Goal: Task Accomplishment & Management: Use online tool/utility

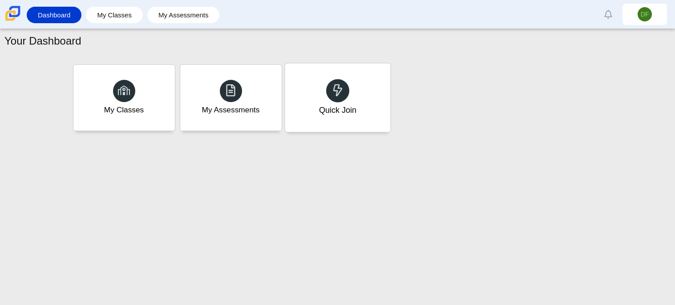
click at [373, 98] on div "Quick Join" at bounding box center [338, 97] width 106 height 69
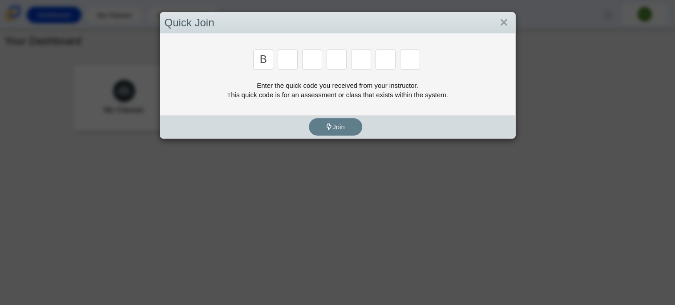
type input "b"
type input "m"
type input "3"
type input "5"
type input "3"
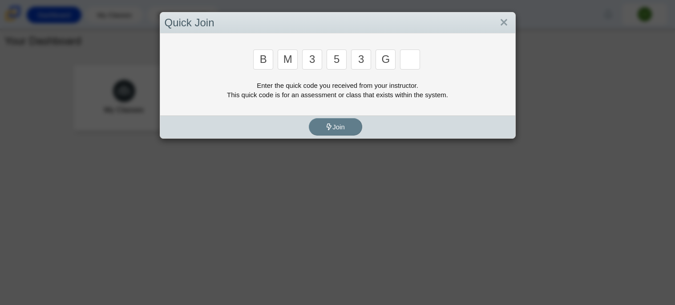
type input "g"
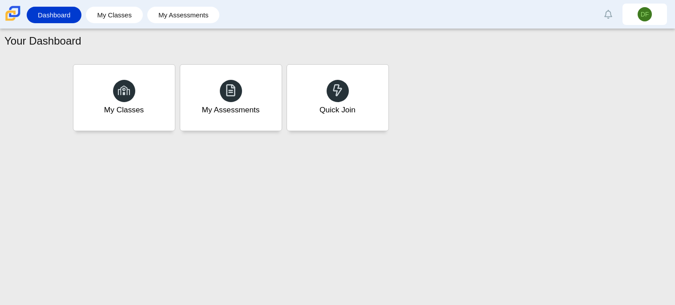
type input "b"
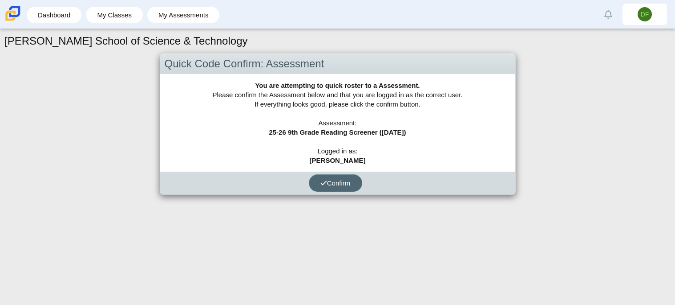
click at [332, 186] on span "Confirm" at bounding box center [336, 183] width 30 height 8
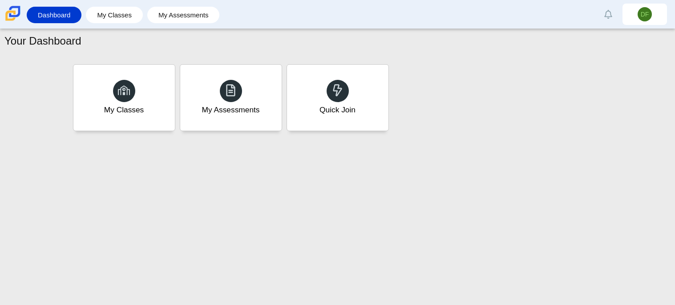
click at [326, 144] on div "Your Dashboard My Classes My Assessments Quick Join" at bounding box center [337, 167] width 675 height 276
click at [330, 125] on div "Quick Join" at bounding box center [338, 97] width 106 height 69
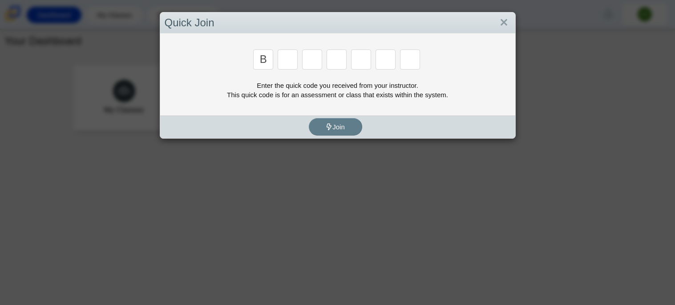
type input "b"
type input "m"
type input "3"
type input "5"
type input "3"
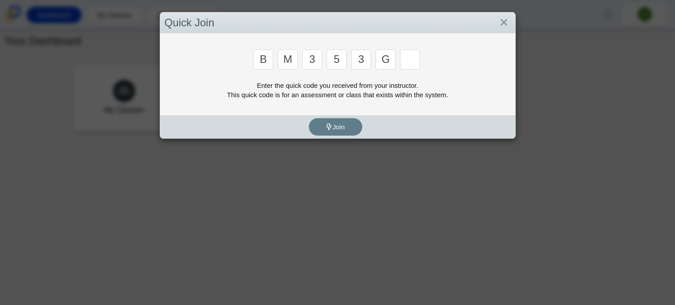
type input "g"
type input "b"
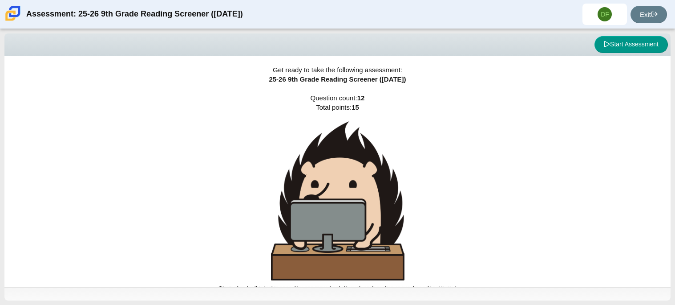
scroll to position [5, 0]
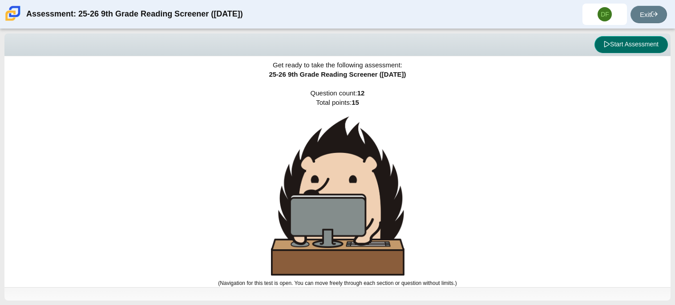
click at [614, 49] on button "Start Assessment" at bounding box center [631, 44] width 73 height 17
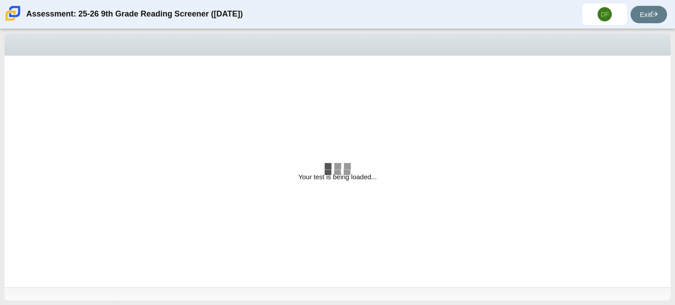
select select "ccc5b315-3c7c-471c-bf90-f22c8299c798"
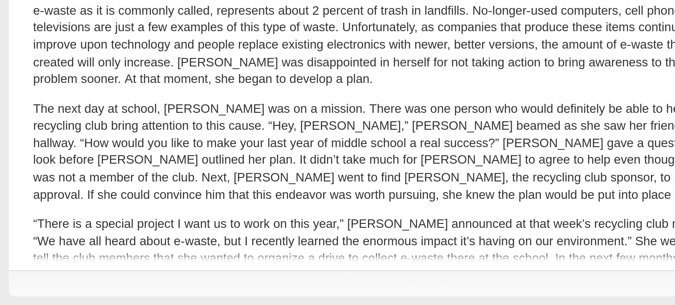
click at [53, 213] on p "The next day at school, [PERSON_NAME] was on a mission. There was one person wh…" at bounding box center [192, 227] width 350 height 53
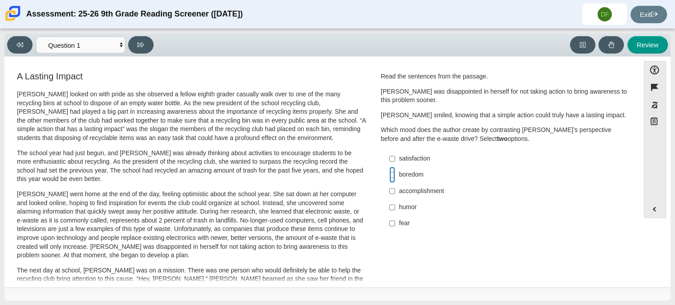
click at [390, 173] on input "boredom boredom" at bounding box center [393, 175] width 6 height 16
checkbox input "true"
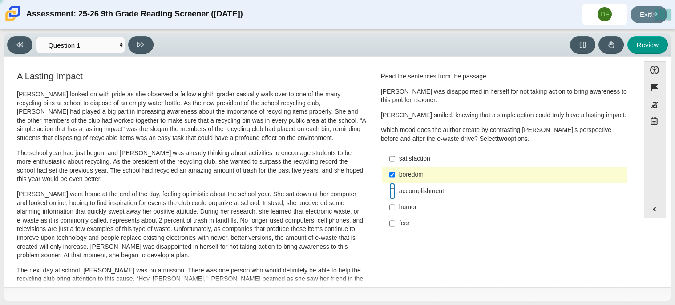
click at [390, 192] on input "accomplishment accomplishment" at bounding box center [393, 191] width 6 height 16
checkbox input "true"
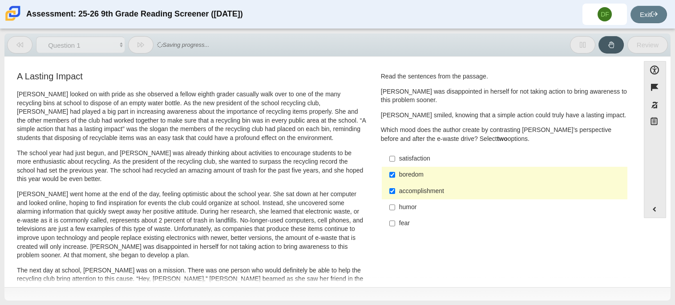
click at [403, 212] on label "humor humor" at bounding box center [505, 207] width 244 height 16
click at [395, 212] on input "humor humor" at bounding box center [393, 207] width 6 height 16
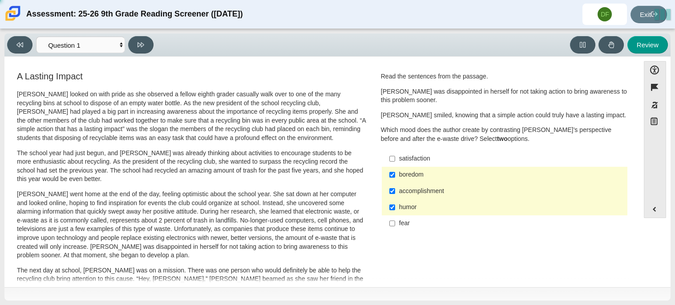
click at [395, 208] on label "humor humor" at bounding box center [505, 207] width 244 height 16
click at [395, 208] on input "humor humor" at bounding box center [393, 207] width 6 height 16
checkbox input "false"
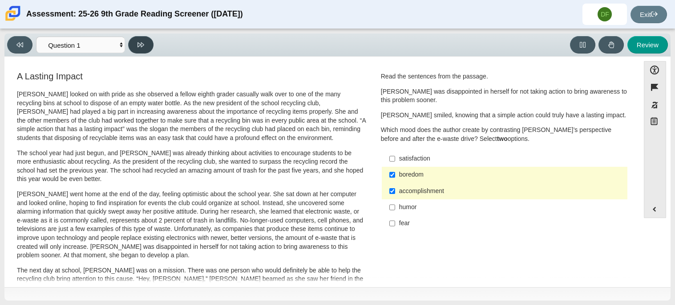
click at [139, 36] on button at bounding box center [140, 44] width 25 height 17
select select "0ff64528-ffd7-428d-b192-babfaadd44e8"
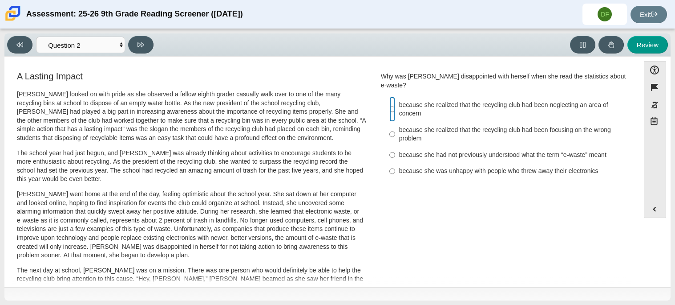
click at [391, 99] on input "because she realized that the recycling club had been neglecting an area of con…" at bounding box center [393, 109] width 6 height 25
radio input "true"
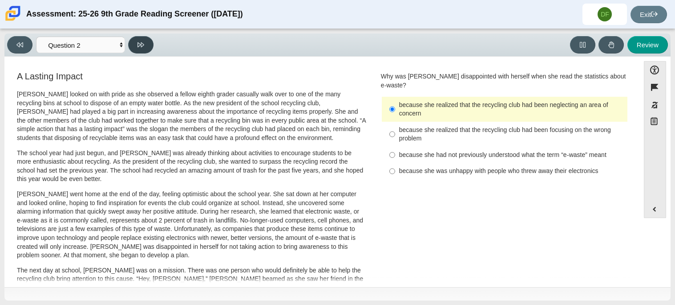
click at [144, 42] on button at bounding box center [140, 44] width 25 height 17
select select "7ce3d843-6974-4858-901c-1ff39630e843"
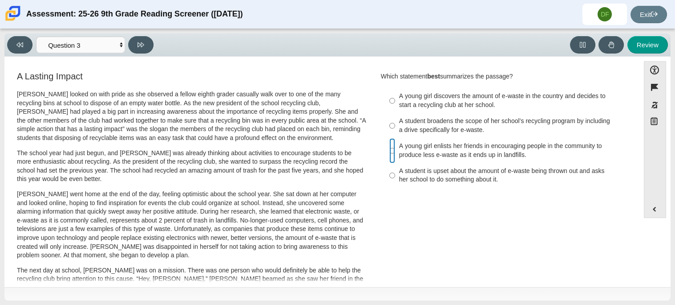
click at [392, 149] on input "A young girl enlists her friends in encouraging people in the community to prod…" at bounding box center [393, 150] width 6 height 25
radio input "true"
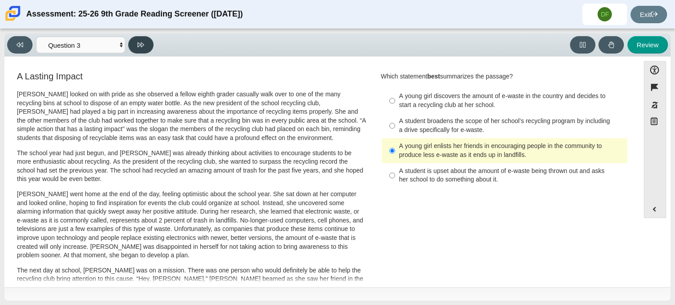
click at [144, 40] on button at bounding box center [140, 44] width 25 height 17
select select "ca9ea0f1-49c5-4bd1-83b0-472c18652b42"
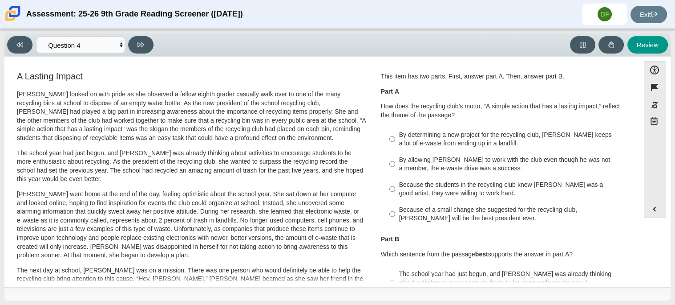
click at [445, 137] on div "By determining a new project for the recycling club, [PERSON_NAME] keeps a lot …" at bounding box center [511, 138] width 225 height 17
click at [395, 137] on input "By determining a new project for the recycling club, [PERSON_NAME] keeps a lot …" at bounding box center [393, 138] width 6 height 25
radio input "true"
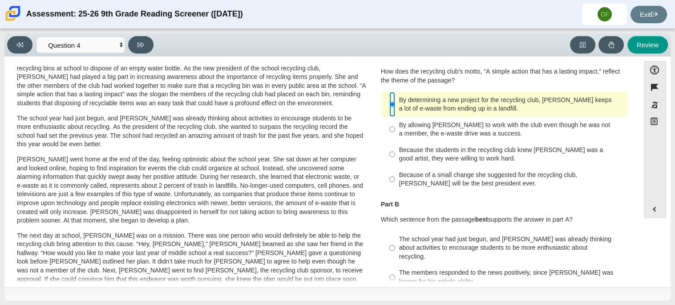
scroll to position [35, 0]
click at [445, 134] on div "By allowing [PERSON_NAME] to work with the club even though he was not a member…" at bounding box center [511, 128] width 225 height 17
click at [395, 134] on input "By allowing [PERSON_NAME] to work with the club even though he was not a member…" at bounding box center [393, 128] width 6 height 25
radio input "true"
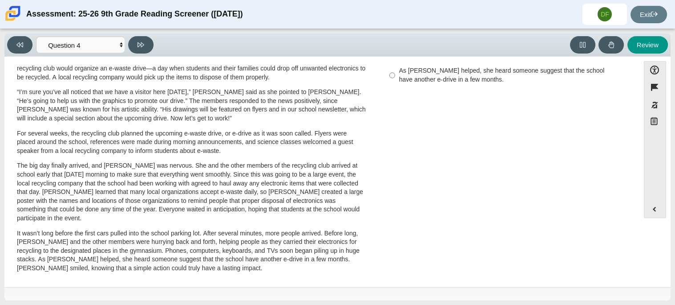
scroll to position [0, 0]
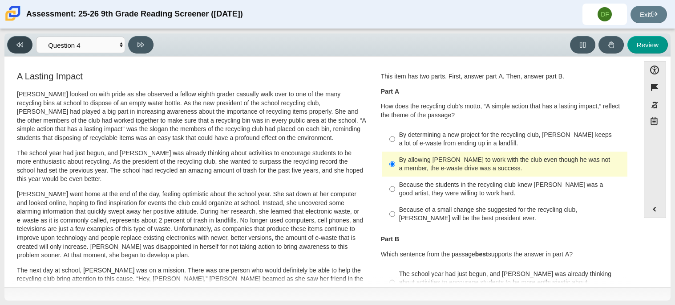
click at [14, 47] on button at bounding box center [19, 44] width 25 height 17
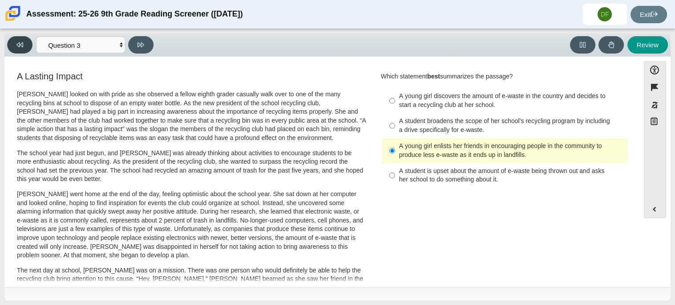
click at [14, 48] on button at bounding box center [19, 44] width 25 height 17
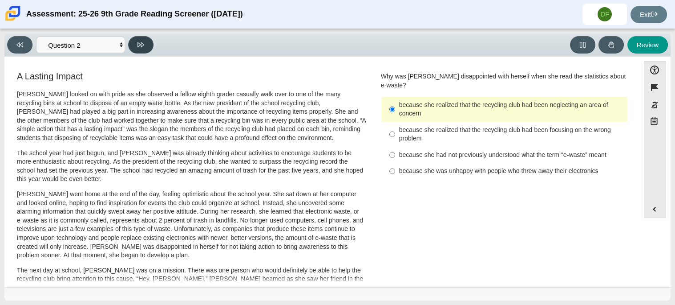
click at [145, 42] on button at bounding box center [140, 44] width 25 height 17
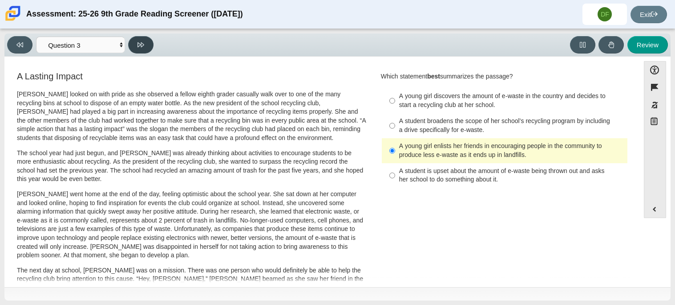
click at [145, 42] on button at bounding box center [140, 44] width 25 height 17
select select "ca9ea0f1-49c5-4bd1-83b0-472c18652b42"
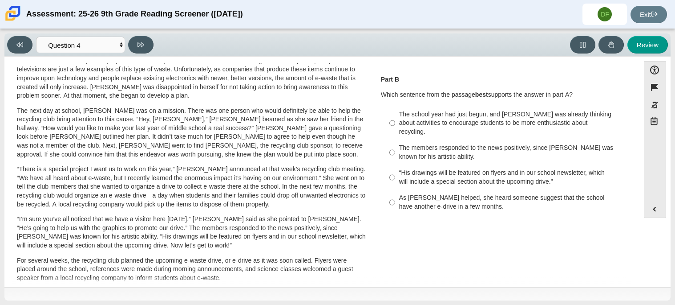
scroll to position [165, 0]
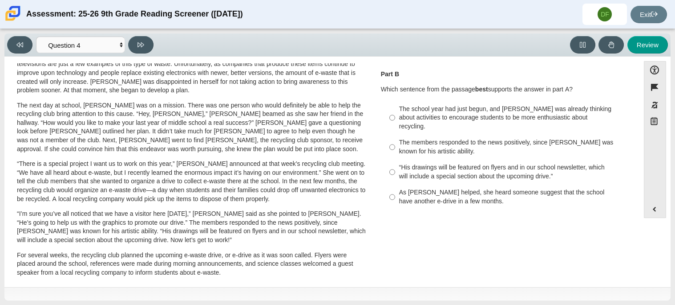
click at [452, 138] on div "The members responded to the news positively, since [PERSON_NAME] was known for…" at bounding box center [511, 146] width 225 height 17
click at [395, 135] on input "The members responded to the news positively, since [PERSON_NAME] was known for…" at bounding box center [393, 146] width 6 height 25
radio input "true"
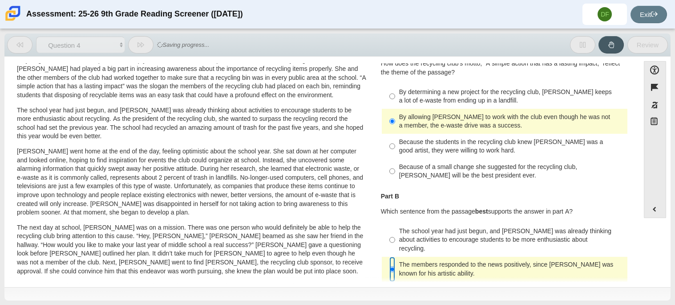
scroll to position [20, 0]
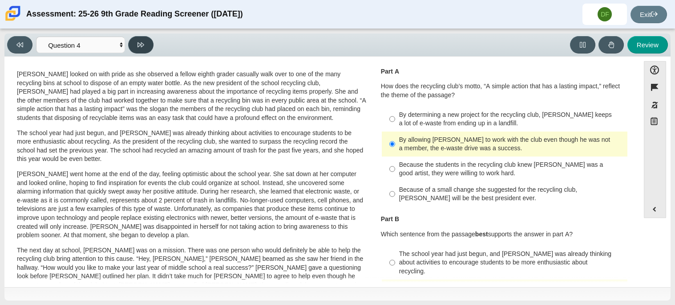
click at [137, 51] on button at bounding box center [140, 44] width 25 height 17
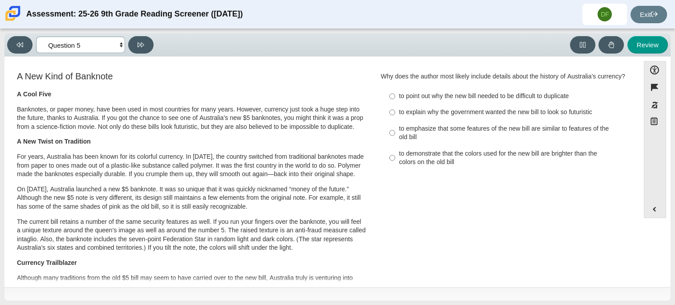
click at [117, 44] on select "Questions Question 1 Question 2 Question 3 Question 4 Question 5 Question 6 Que…" at bounding box center [80, 45] width 89 height 16
click at [36, 37] on select "Questions Question 1 Question 2 Question 3 Question 4 Question 5 Question 6 Que…" at bounding box center [80, 45] width 89 height 16
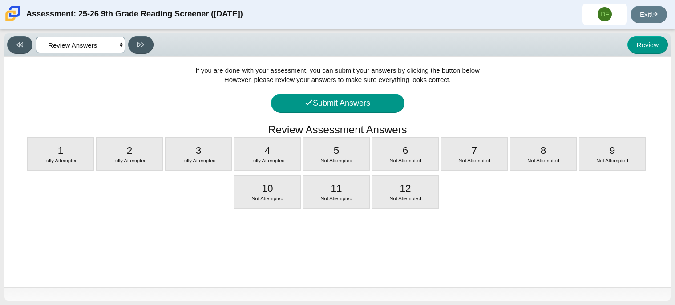
click at [99, 46] on select "Questions Question 1 Question 2 Question 3 Question 4 Question 5 Question 6 Que…" at bounding box center [80, 45] width 89 height 16
click at [36, 37] on select "Questions Question 1 Question 2 Question 3 Question 4 Question 5 Question 6 Que…" at bounding box center [80, 45] width 89 height 16
select select "e41f1a79-e29f-4095-8030-a53364015bed"
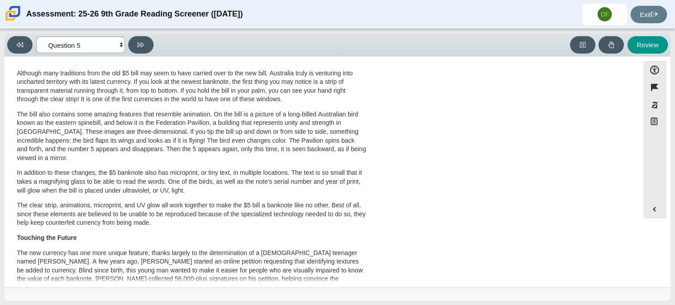
scroll to position [207, 0]
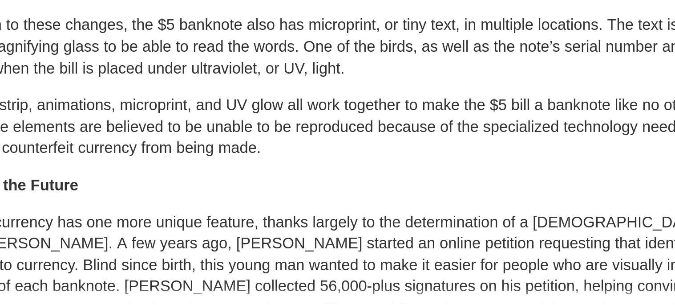
click at [199, 192] on p "In addition to these changes, the $5 banknote also has microprint, or tiny text…" at bounding box center [192, 179] width 350 height 26
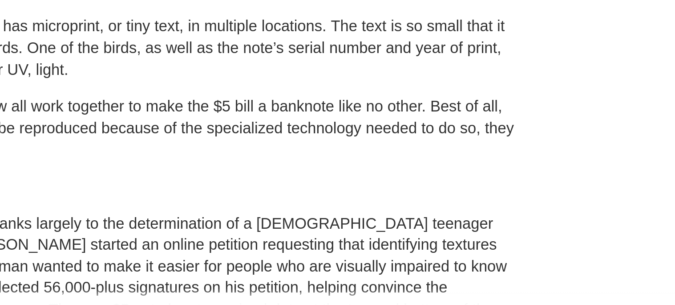
click at [313, 189] on p "In addition to these changes, the $5 banknote also has microprint, or tiny text…" at bounding box center [192, 179] width 350 height 26
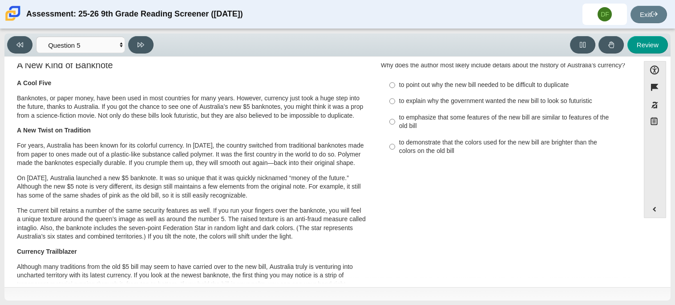
scroll to position [0, 0]
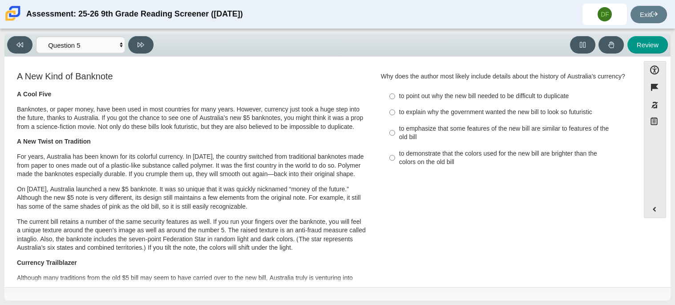
click at [424, 97] on div "to point out why the new bill needed to be difficult to duplicate" at bounding box center [511, 96] width 225 height 9
click at [395, 97] on input "to point out why the new bill needed to be difficult to duplicate to point out …" at bounding box center [393, 96] width 6 height 16
radio input "true"
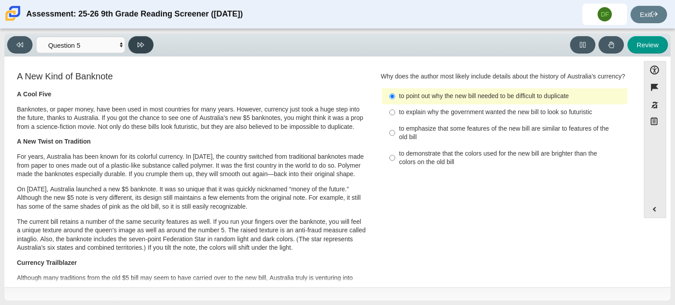
click at [141, 48] on button at bounding box center [140, 44] width 25 height 17
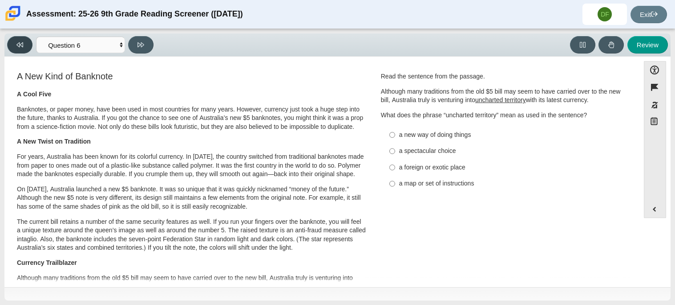
click at [8, 42] on button at bounding box center [19, 44] width 25 height 17
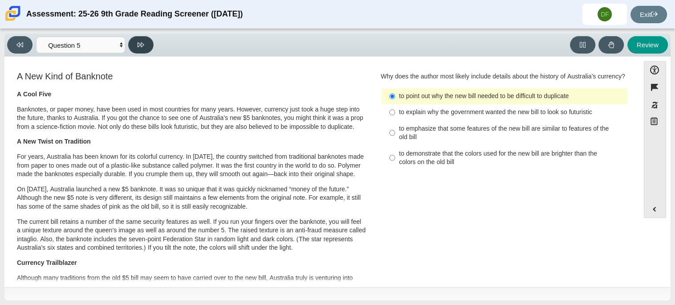
click at [146, 47] on button at bounding box center [140, 44] width 25 height 17
select select "69146e31-7b3d-4a3e-9ce6-f30c24342ae0"
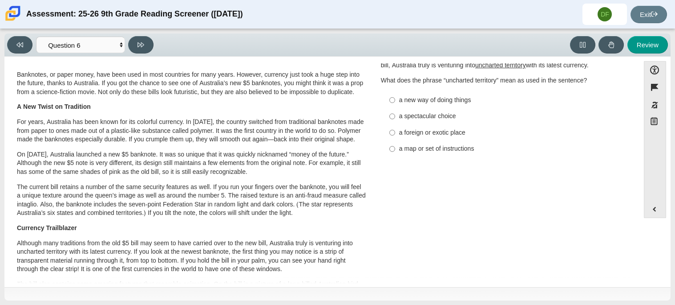
scroll to position [36, 0]
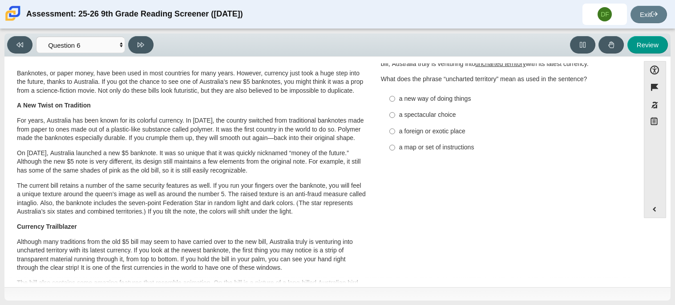
click at [425, 96] on div "a new way of doing things" at bounding box center [511, 98] width 225 height 9
click at [395, 96] on input "a new way of doing things a new way of doing things" at bounding box center [393, 98] width 6 height 16
radio input "true"
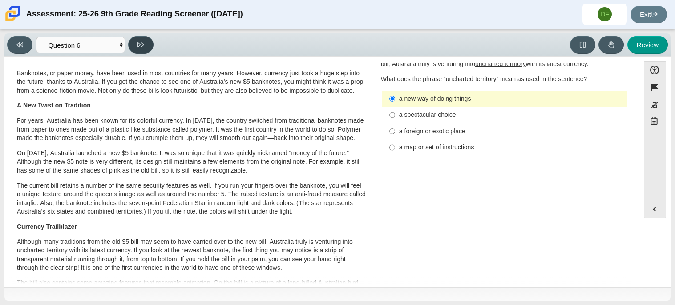
click at [147, 46] on button at bounding box center [140, 44] width 25 height 17
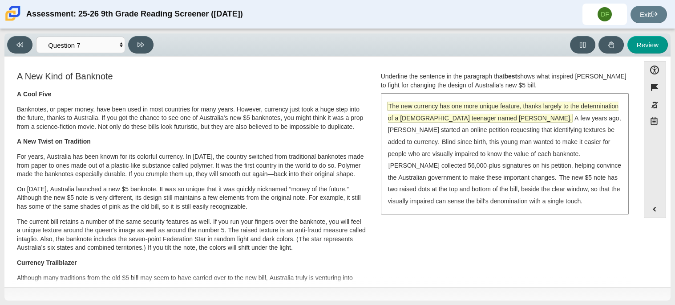
click at [455, 118] on span "The new currency has one more unique feature, thanks largely to the determinati…" at bounding box center [503, 112] width 231 height 20
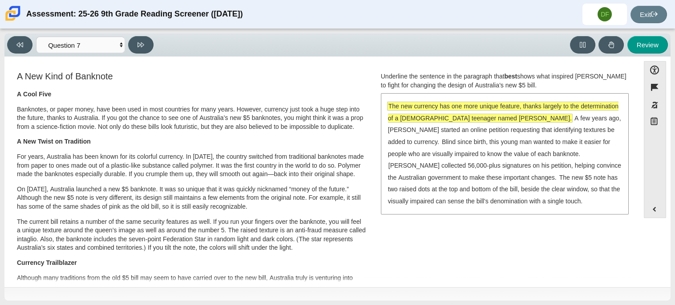
click at [143, 34] on div "Viewing Question 7 of 12 in Pacing Mode Questions Question 1 Question 2 Questio…" at bounding box center [337, 44] width 667 height 23
click at [144, 39] on button at bounding box center [140, 44] width 25 height 17
select select "ea8338c2-a6a3-418e-a305-2b963b54a290"
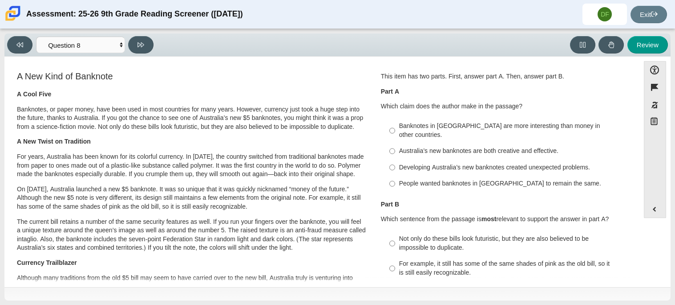
click at [430, 163] on div "Developing Australia’s new banknotes created unexpected problems." at bounding box center [511, 167] width 225 height 9
click at [395, 159] on input "Developing Australia’s new banknotes created unexpected problems. Developing Au…" at bounding box center [393, 167] width 6 height 16
radio input "true"
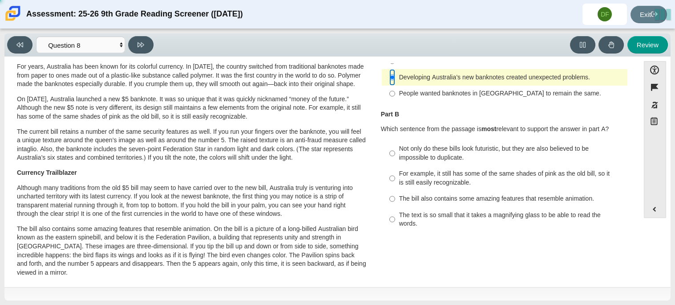
scroll to position [99, 0]
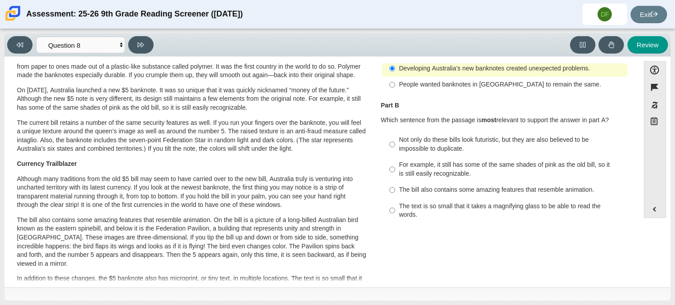
click at [417, 185] on div "The bill also contains some amazing features that resemble animation." at bounding box center [511, 189] width 225 height 9
click at [395, 182] on input "The bill also contains some amazing features that resemble animation. The bill …" at bounding box center [393, 190] width 6 height 16
radio input "true"
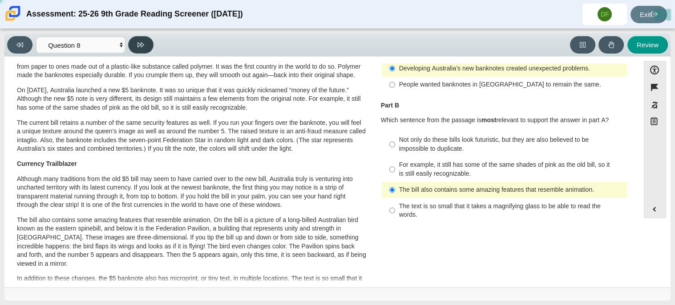
click at [150, 49] on button at bounding box center [140, 44] width 25 height 17
select select "89f058d6-b15c-4ef5-a4b3-fdaffb8868b6"
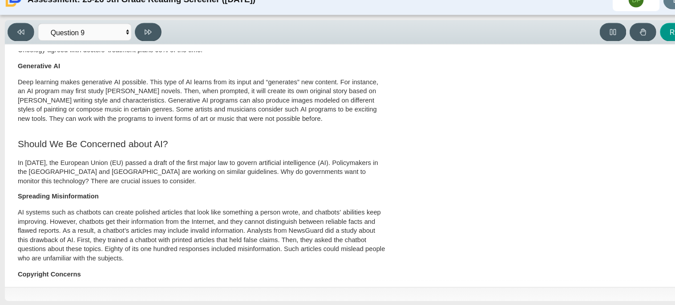
scroll to position [0, 0]
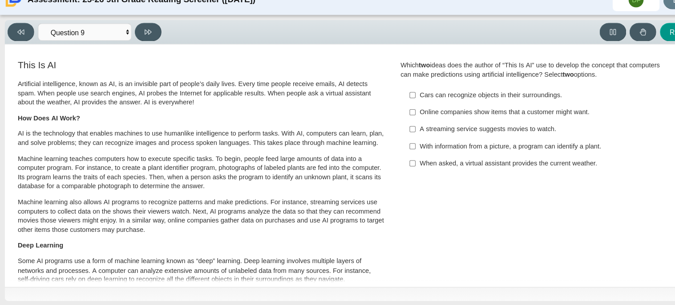
click at [422, 169] on div "When asked, a virtual assistant provides the current weather." at bounding box center [511, 169] width 225 height 9
click at [395, 169] on input "When asked, a virtual assistant provides the current weather. When asked, a vir…" at bounding box center [393, 170] width 6 height 16
checkbox input "true"
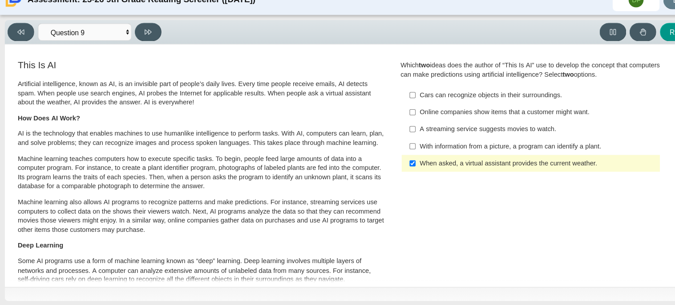
click at [442, 125] on div "Online companies show items that a customer might want." at bounding box center [511, 121] width 225 height 9
click at [395, 125] on input "Online companies show items that a customer might want. Online companies show i…" at bounding box center [393, 121] width 6 height 16
checkbox input "true"
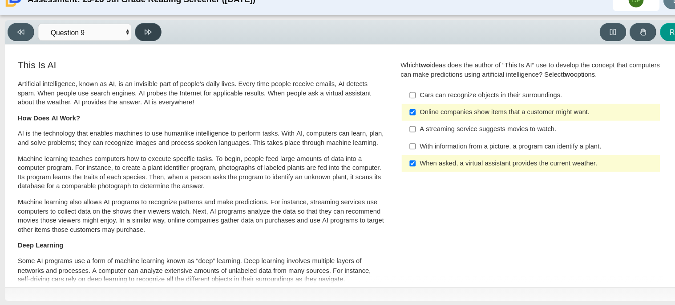
click at [150, 45] on button at bounding box center [140, 44] width 25 height 17
select select "cdf3c14e-a918-44d1-9b63-3db0fa81641e"
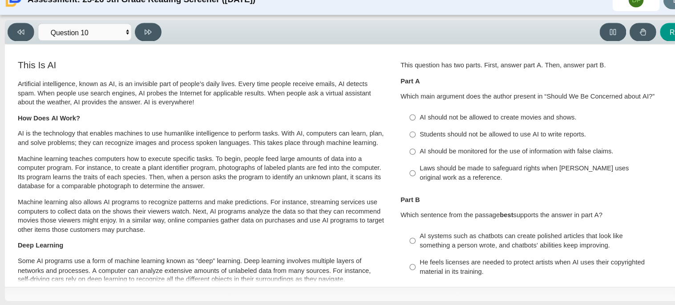
click at [482, 143] on div "Students should not be allowed to use AI to write reports." at bounding box center [511, 142] width 225 height 9
click at [395, 143] on input "Students should not be allowed to use AI to write reports. Students should not …" at bounding box center [393, 142] width 6 height 16
radio input "true"
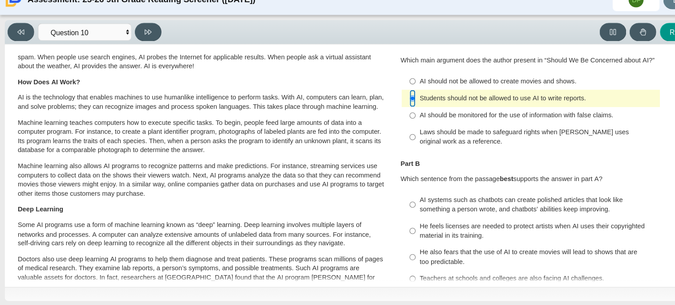
scroll to position [38, 0]
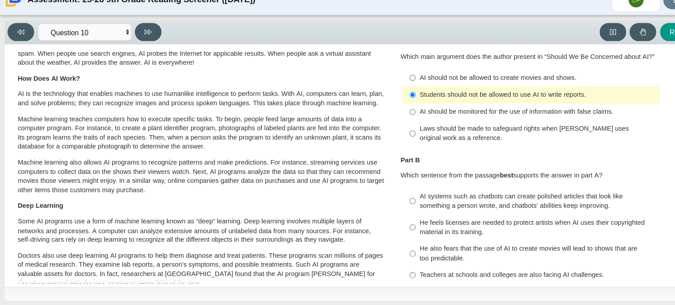
click at [473, 215] on label "AI systems such as chatbots can create polished articles that look like somethi…" at bounding box center [505, 205] width 244 height 25
click at [395, 215] on input "AI systems such as chatbots can create polished articles that look like somethi…" at bounding box center [393, 205] width 6 height 25
radio input "true"
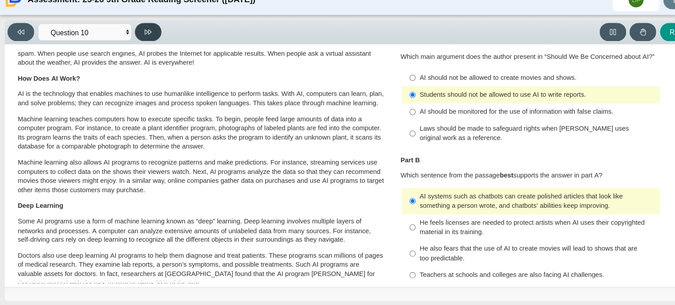
click at [138, 37] on button at bounding box center [140, 44] width 25 height 17
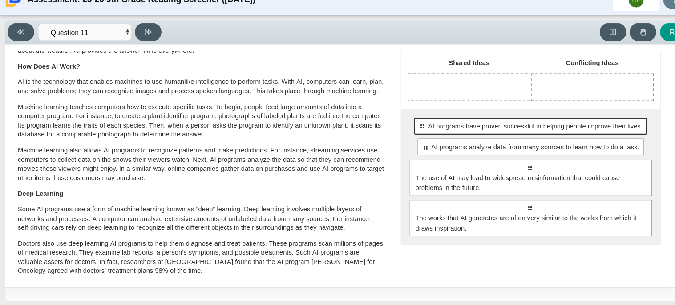
scroll to position [48, 0]
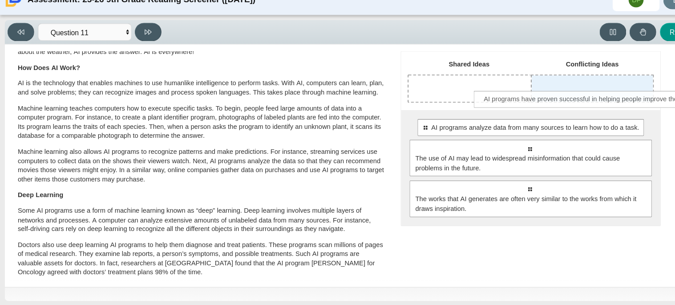
drag, startPoint x: 486, startPoint y: 129, endPoint x: 545, endPoint y: 102, distance: 64.7
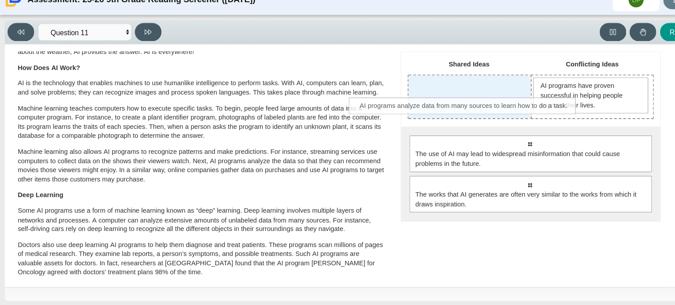
drag, startPoint x: 530, startPoint y: 154, endPoint x: 461, endPoint y: 117, distance: 77.9
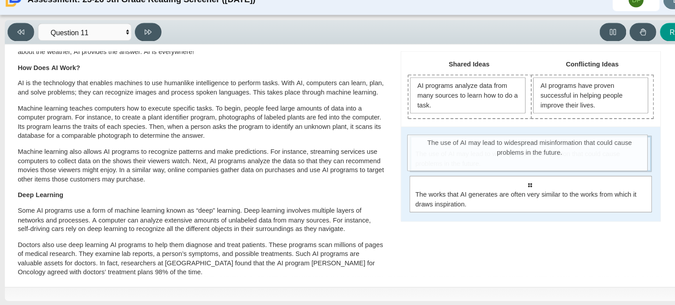
click at [509, 165] on span "The use of AI may lead to widespread misinformation that could cause problems i…" at bounding box center [505, 165] width 220 height 19
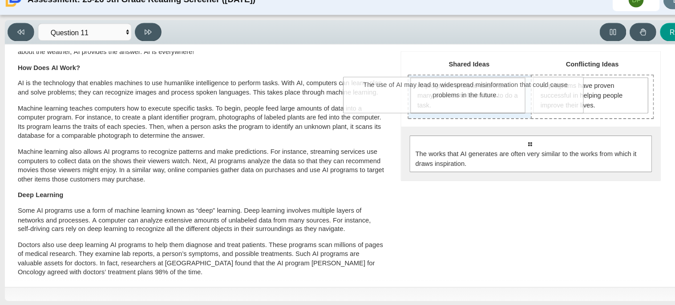
drag, startPoint x: 509, startPoint y: 165, endPoint x: 447, endPoint y: 109, distance: 83.9
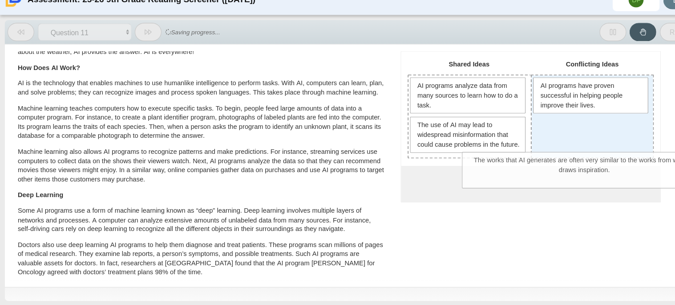
drag, startPoint x: 513, startPoint y: 201, endPoint x: 561, endPoint y: 161, distance: 62.3
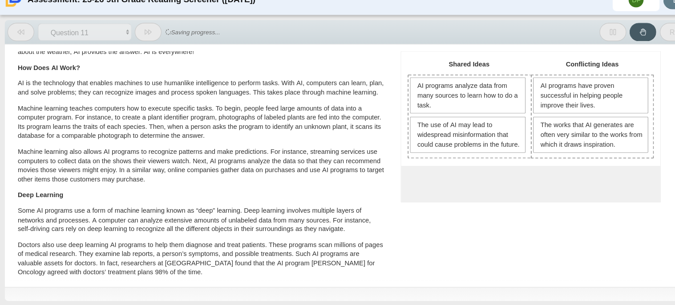
scroll to position [0, 0]
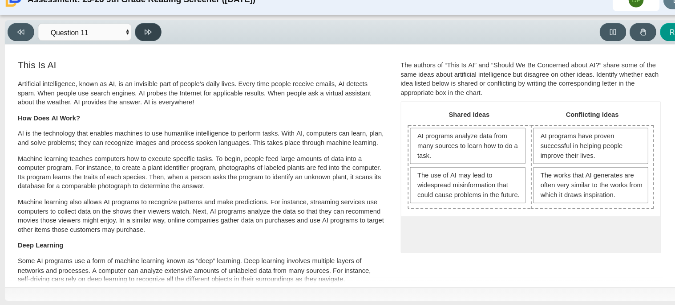
click at [149, 43] on button at bounding box center [140, 44] width 25 height 17
select select "c3effed4-44ce-4a19-bd96-1787f34e9b4c"
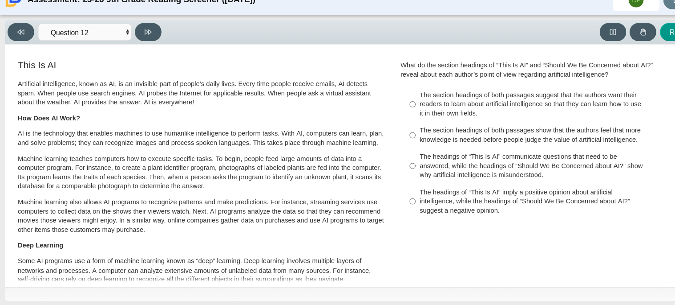
click at [438, 182] on div "The headings of “This Is AI” communicate questions that need to be answered, wh…" at bounding box center [511, 172] width 225 height 26
click at [395, 182] on input "The headings of “This Is AI” communicate questions that need to be answered, wh…" at bounding box center [393, 172] width 6 height 34
radio input "true"
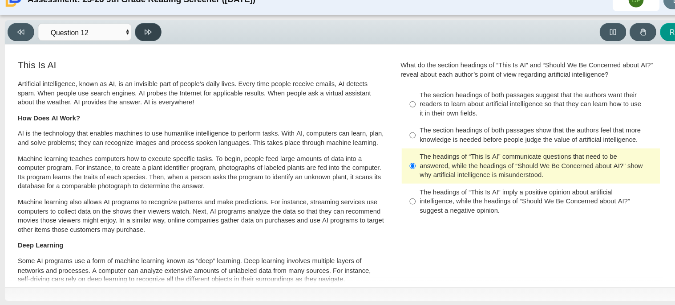
click at [142, 50] on button at bounding box center [140, 44] width 25 height 17
select select "review"
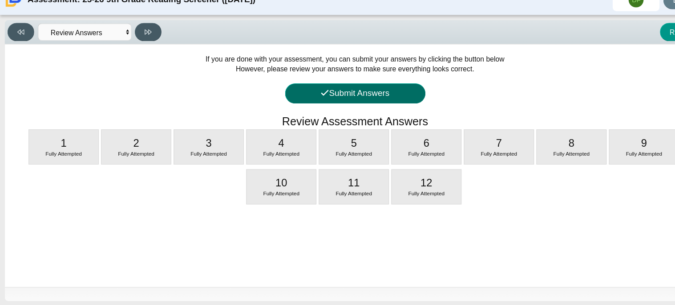
click at [334, 100] on button "Submit Answers" at bounding box center [338, 103] width 134 height 19
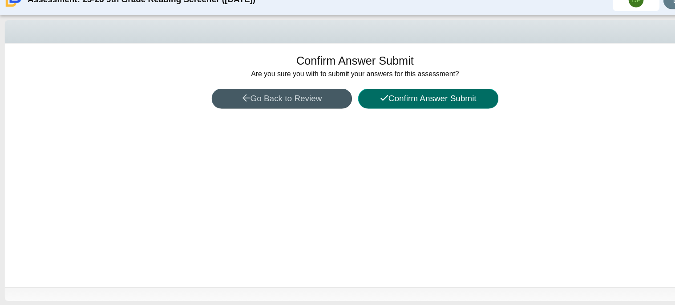
click at [358, 100] on button "Confirm Answer Submit" at bounding box center [408, 107] width 134 height 19
